Goal: Task Accomplishment & Management: Use online tool/utility

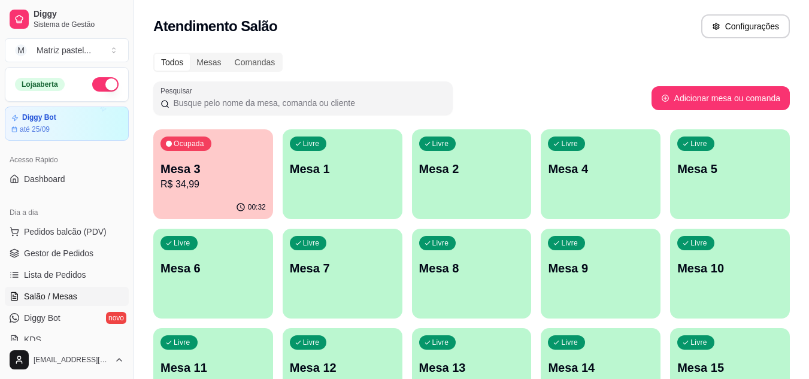
click at [195, 192] on div "Ocupada Mesa 3 R$ 34,99" at bounding box center [213, 162] width 120 height 66
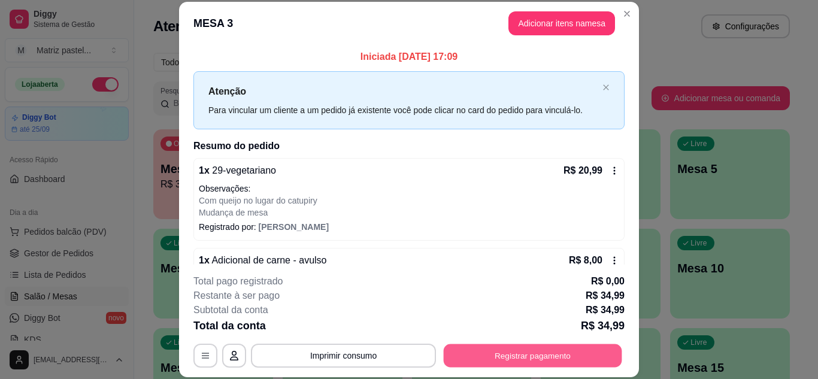
click at [522, 360] on button "Registrar pagamento" at bounding box center [533, 355] width 178 height 23
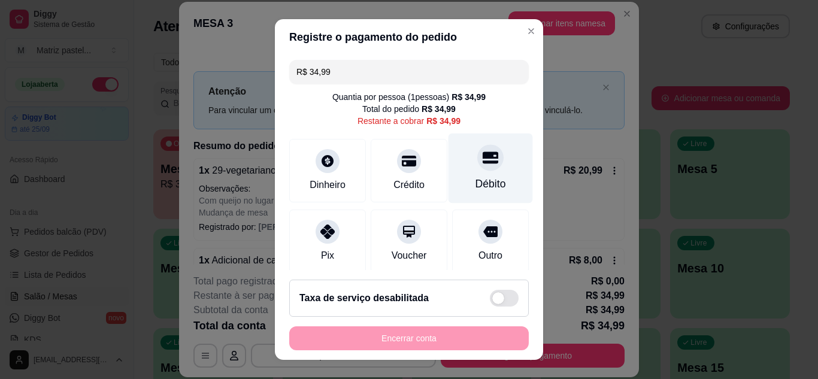
click at [475, 183] on div "Débito" at bounding box center [490, 184] width 31 height 16
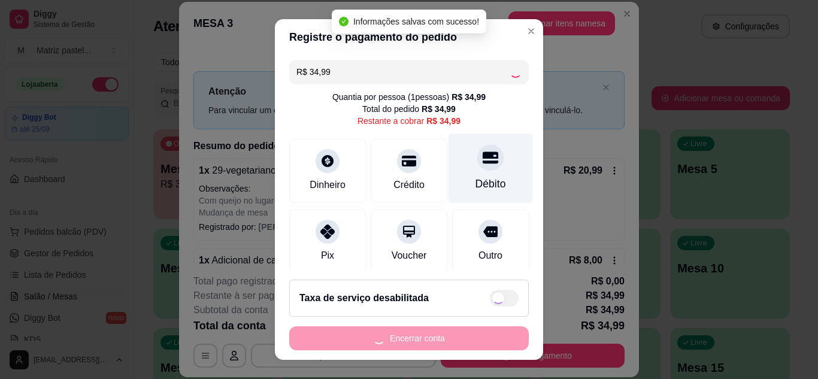
type input "R$ 0,00"
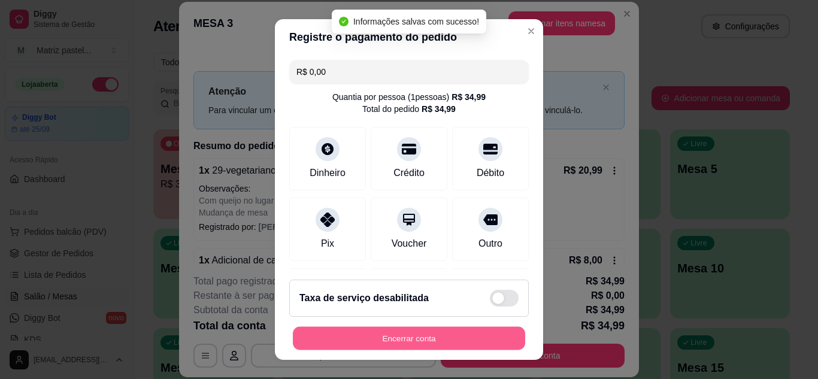
click at [408, 337] on button "Encerrar conta" at bounding box center [409, 338] width 232 height 23
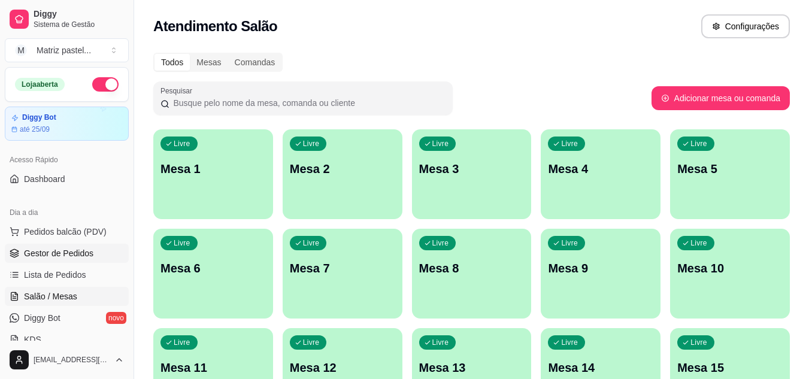
click at [61, 253] on span "Gestor de Pedidos" at bounding box center [58, 253] width 69 height 12
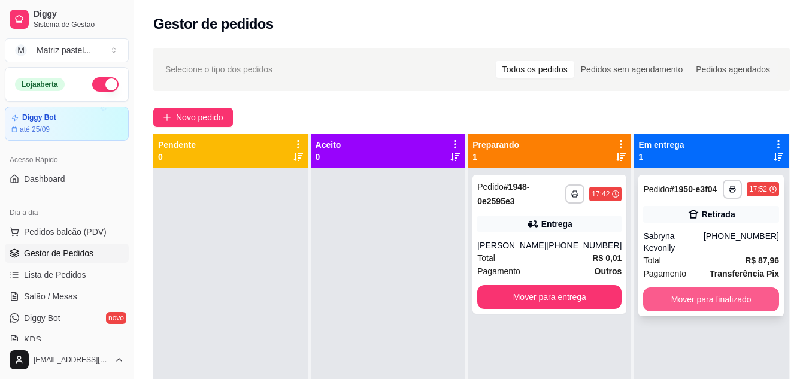
click at [681, 290] on button "Mover para finalizado" at bounding box center [711, 299] width 136 height 24
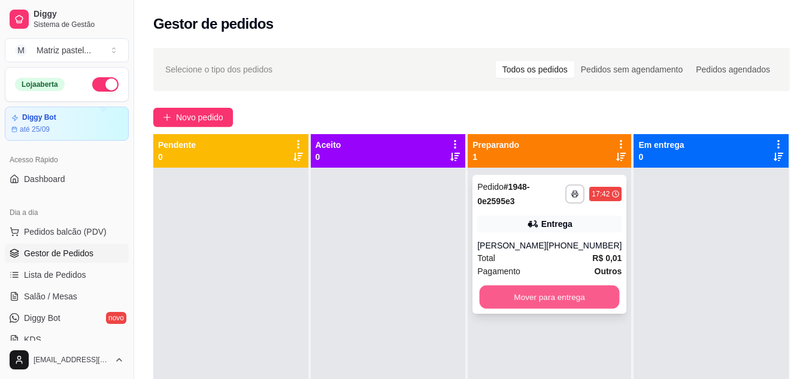
click at [505, 298] on button "Mover para entrega" at bounding box center [550, 297] width 140 height 23
